Goal: Task Accomplishment & Management: Manage account settings

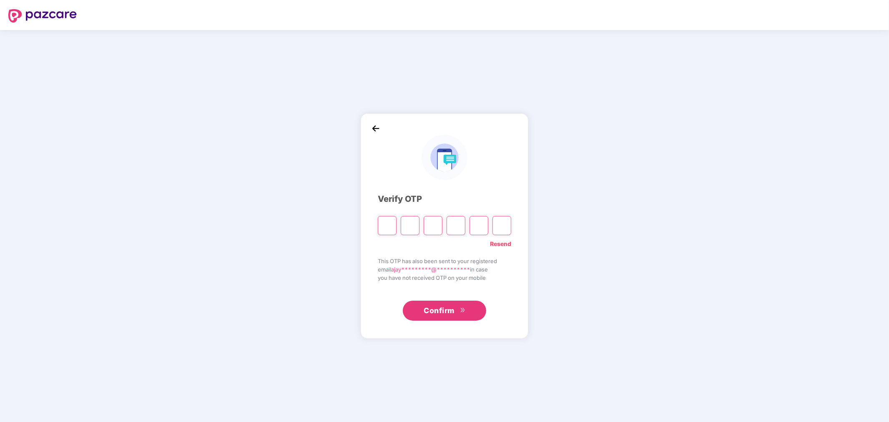
paste input "*"
type input "*"
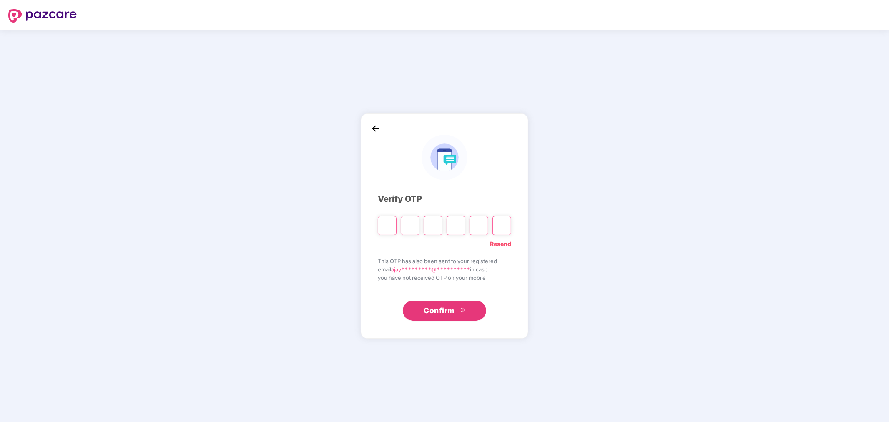
type input "*"
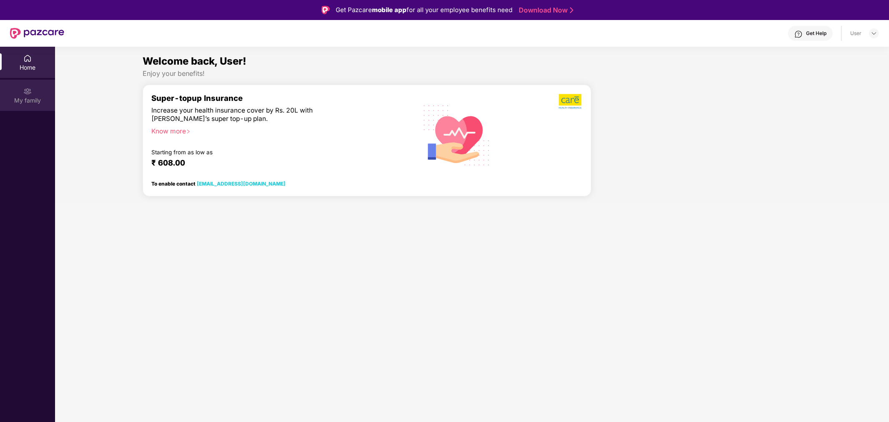
click at [36, 97] on div "My family" at bounding box center [27, 100] width 55 height 8
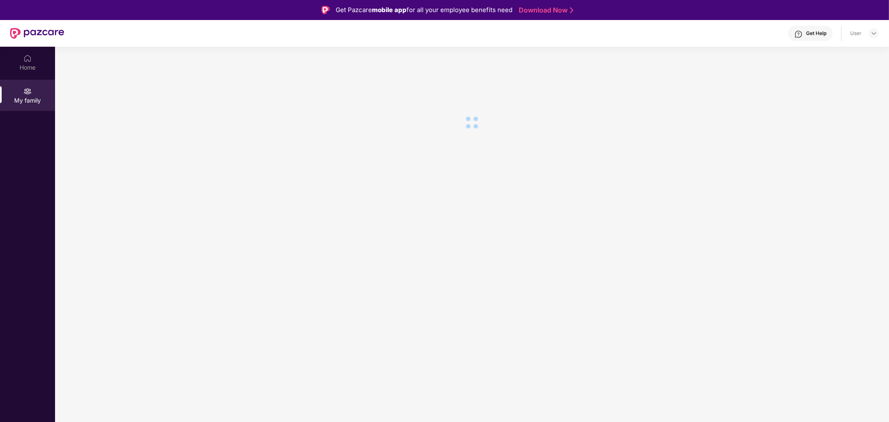
click at [811, 32] on div "Get Help" at bounding box center [816, 33] width 20 height 7
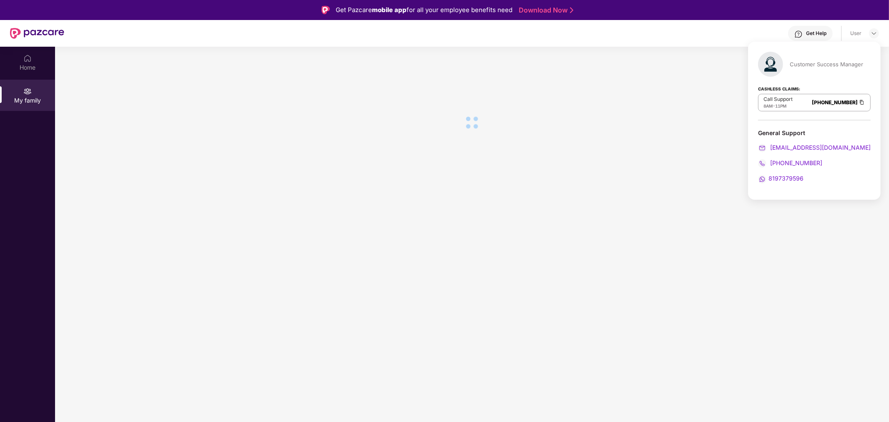
click at [671, 32] on div "Get Help User" at bounding box center [471, 33] width 814 height 27
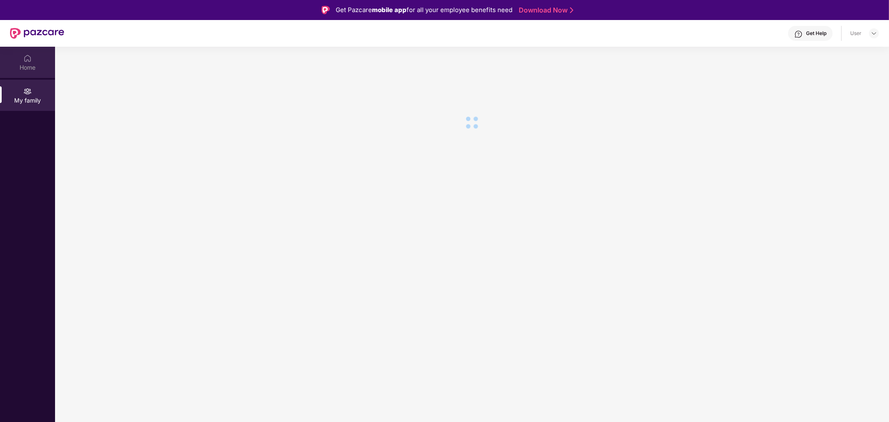
click at [18, 67] on div "Home" at bounding box center [27, 67] width 55 height 8
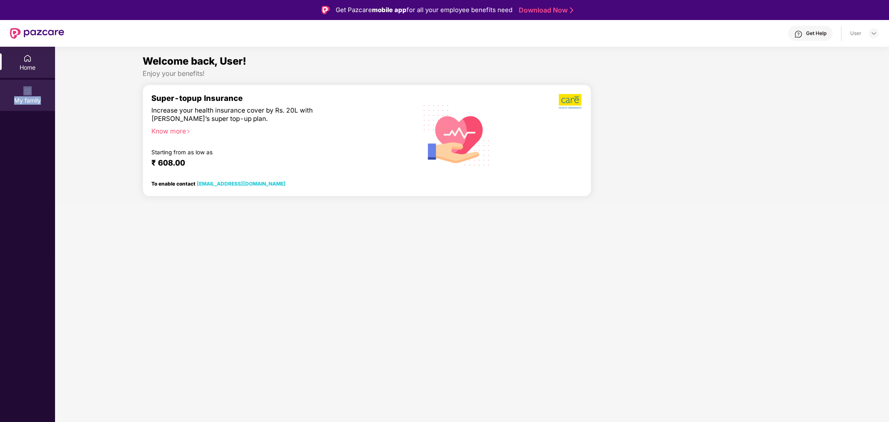
click at [40, 87] on div "My family" at bounding box center [27, 95] width 55 height 31
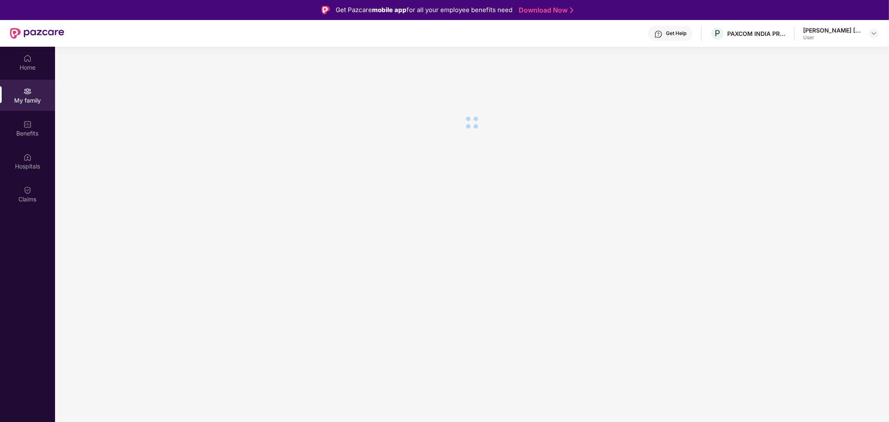
click at [667, 35] on div "Get Help" at bounding box center [676, 33] width 20 height 7
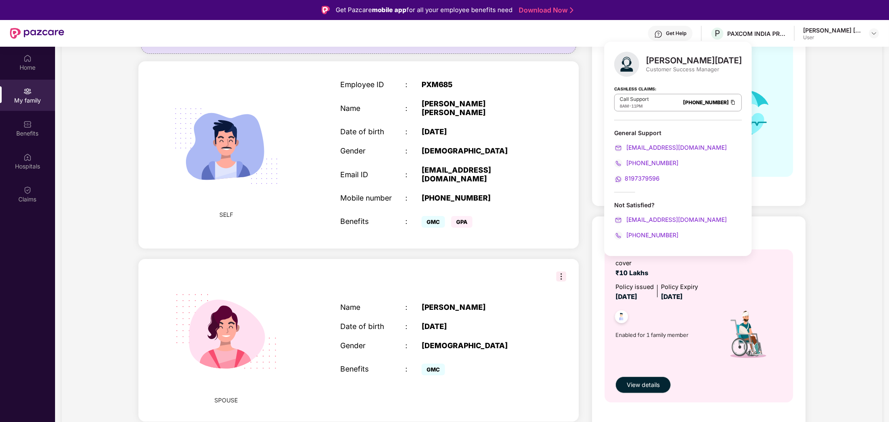
scroll to position [139, 0]
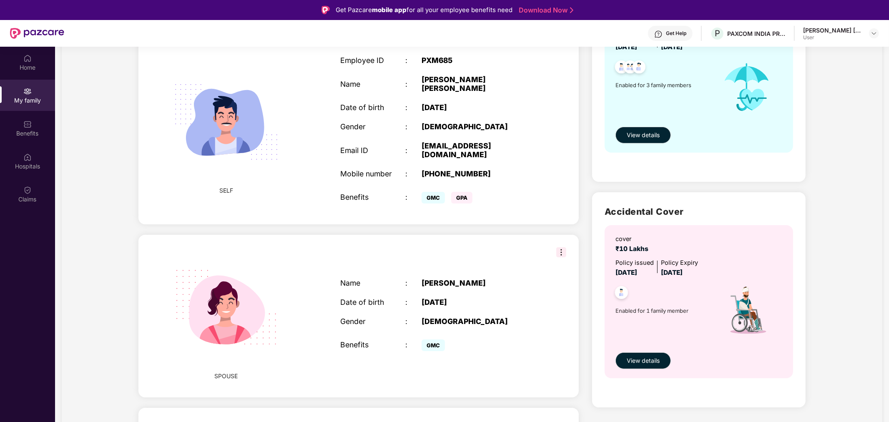
click at [111, 280] on div "My family Add Family Member New member can be added to the policy [DATE] of mar…" at bounding box center [472, 255] width 820 height 669
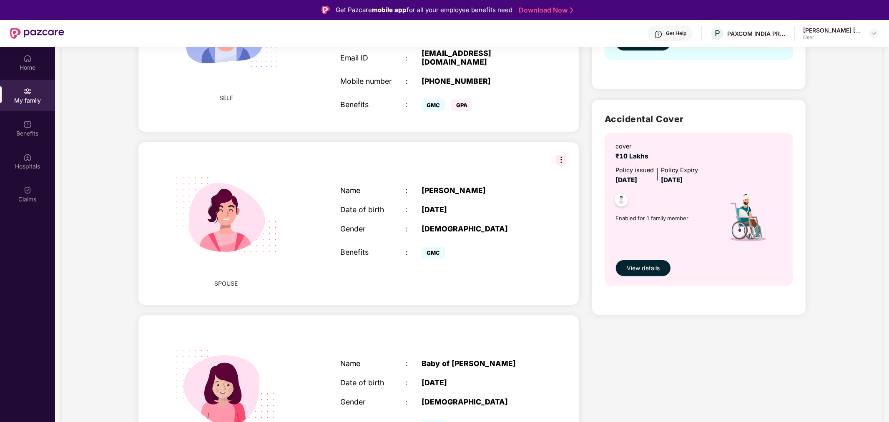
scroll to position [185, 0]
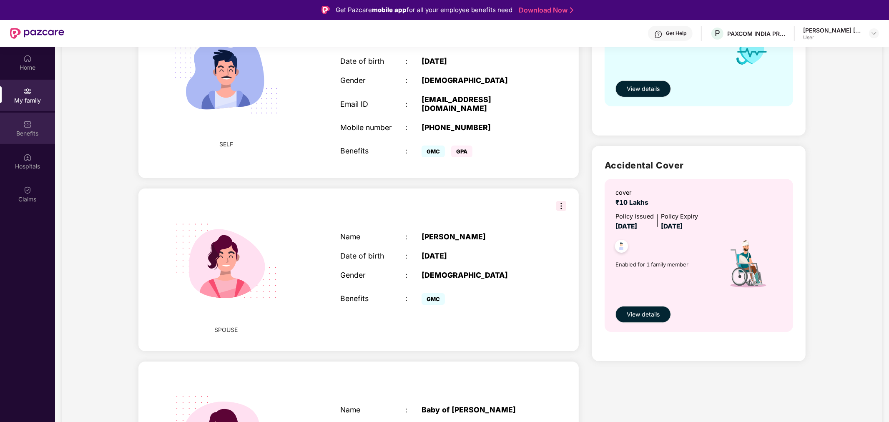
click at [16, 126] on div "Benefits" at bounding box center [27, 128] width 55 height 31
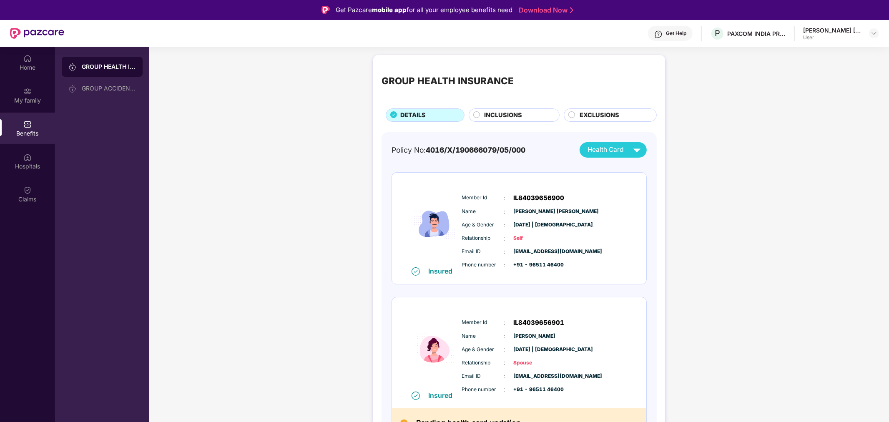
click at [599, 149] on span "Health Card" at bounding box center [605, 150] width 36 height 10
click at [611, 184] on div "[PERSON_NAME]" at bounding box center [631, 185] width 104 height 9
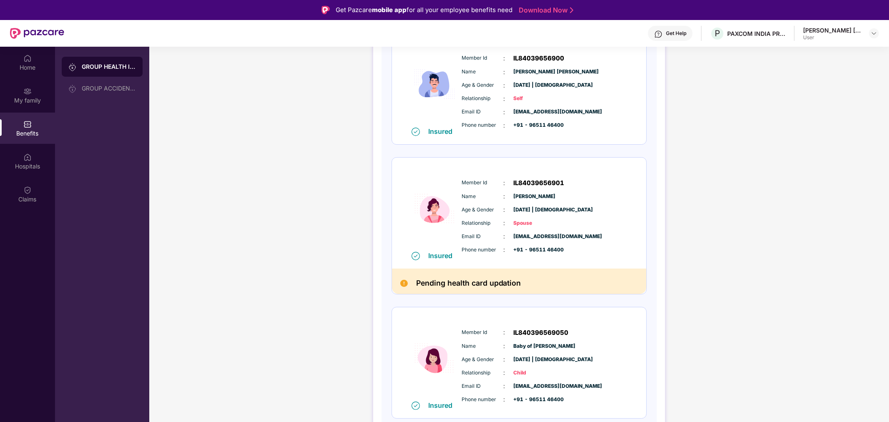
scroll to position [141, 0]
click at [403, 280] on img at bounding box center [404, 282] width 8 height 8
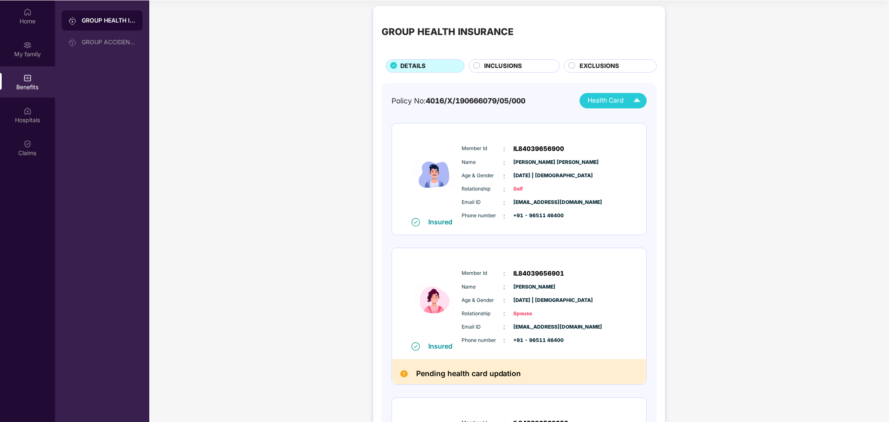
scroll to position [0, 0]
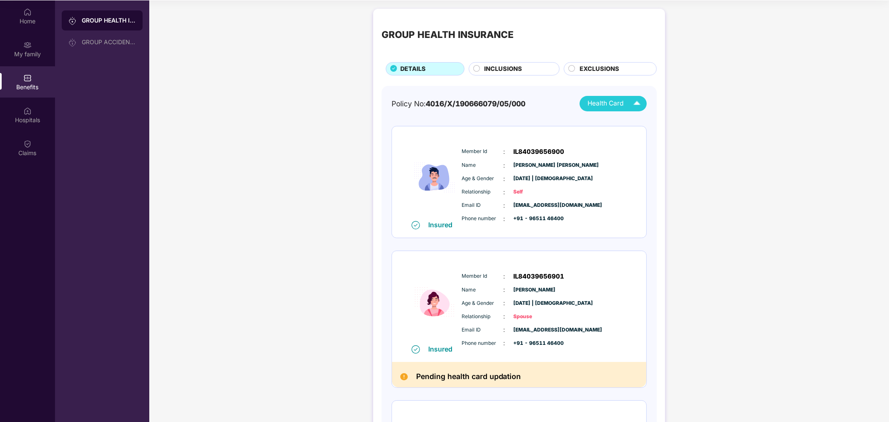
click at [622, 100] on span "Health Card" at bounding box center [605, 103] width 36 height 10
click at [607, 142] on div "[PERSON_NAME]" at bounding box center [631, 139] width 104 height 9
click at [622, 102] on span "Health Card" at bounding box center [605, 103] width 36 height 10
click at [613, 120] on div "[PERSON_NAME] [PERSON_NAME]" at bounding box center [631, 122] width 104 height 9
click at [25, 14] on img at bounding box center [27, 12] width 8 height 8
